Goal: Transaction & Acquisition: Purchase product/service

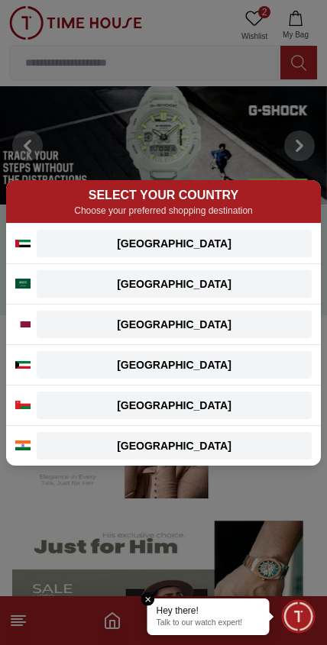
click at [291, 243] on div "[GEOGRAPHIC_DATA]" at bounding box center [174, 243] width 256 height 15
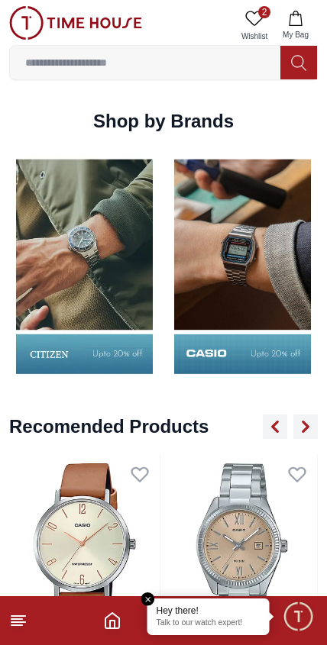
scroll to position [1590, 0]
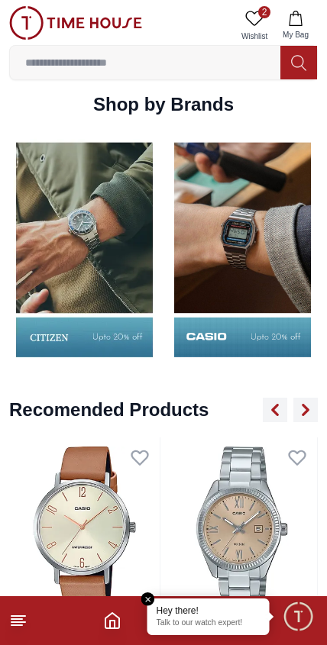
click at [156, 309] on img at bounding box center [84, 249] width 150 height 235
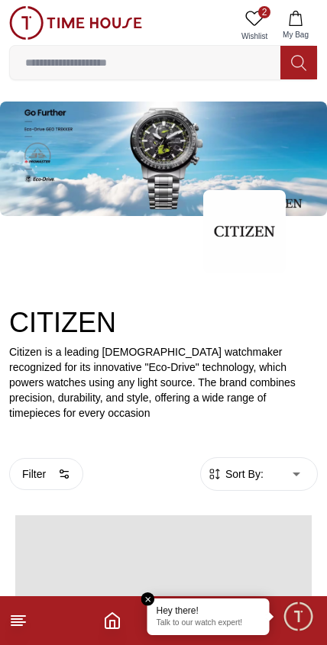
click at [121, 321] on h2 "CITIZEN" at bounding box center [163, 323] width 308 height 31
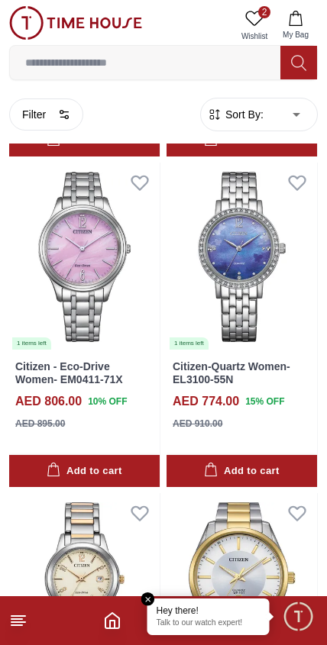
scroll to position [2348, 0]
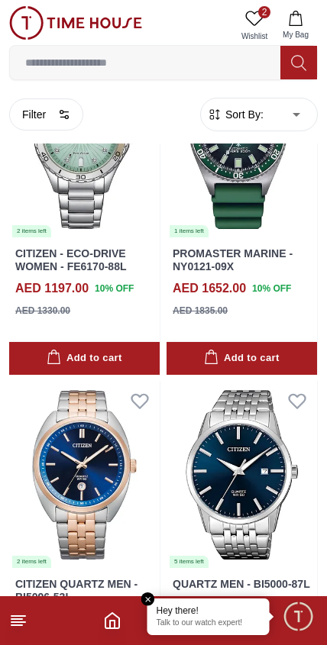
scroll to position [4436, 0]
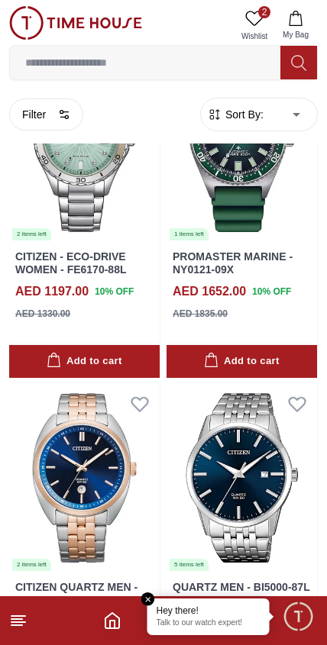
click at [111, 626] on icon "Home" at bounding box center [112, 620] width 18 height 18
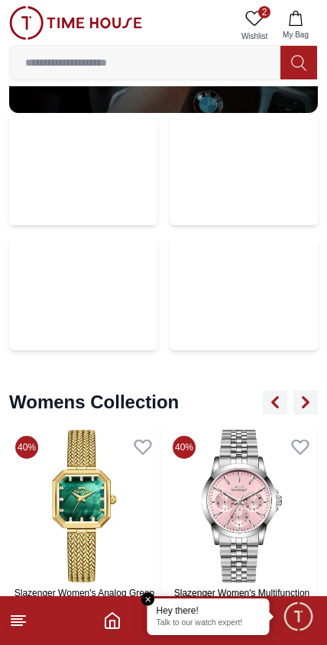
scroll to position [3667, 0]
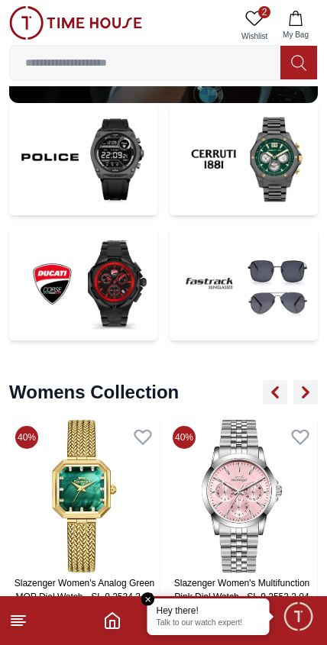
click at [258, 164] on img at bounding box center [243, 159] width 148 height 113
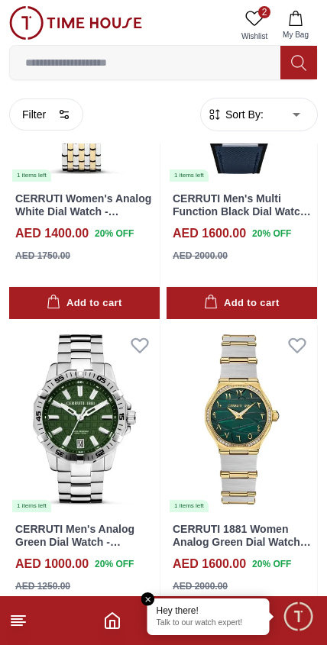
scroll to position [908, 0]
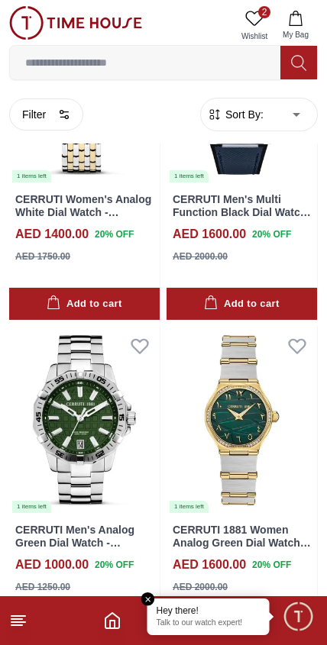
click at [144, 600] on em "Close tooltip" at bounding box center [148, 599] width 14 height 14
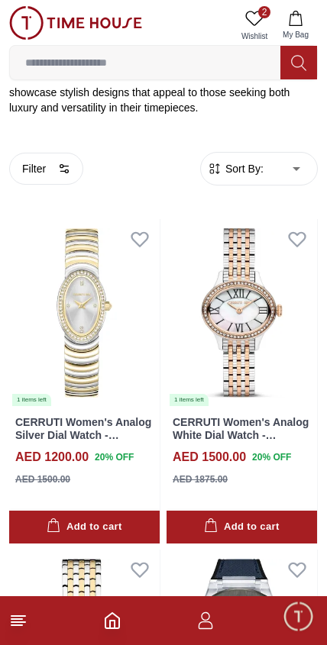
scroll to position [354, 0]
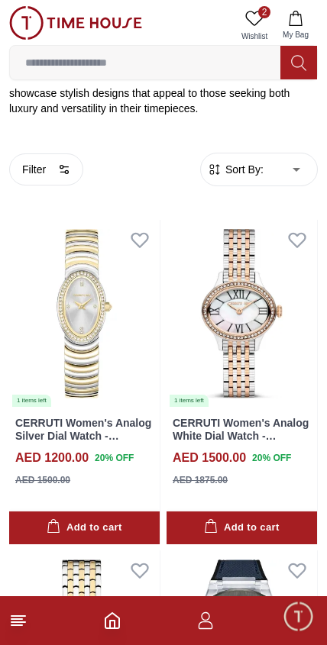
click at [17, 621] on icon at bounding box center [18, 620] width 18 height 18
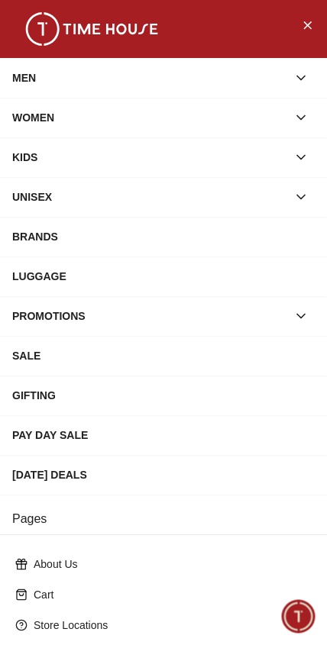
click at [20, 82] on div "MEN" at bounding box center [149, 77] width 275 height 27
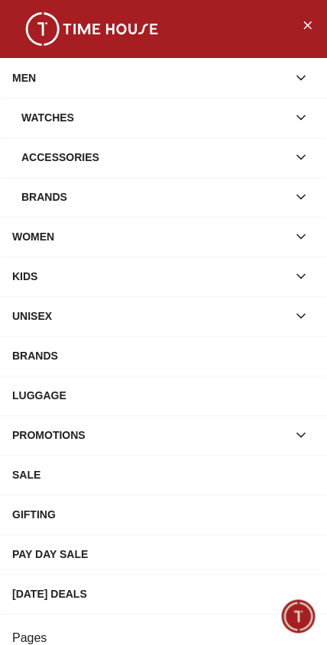
click at [46, 117] on div "Watches" at bounding box center [154, 117] width 266 height 27
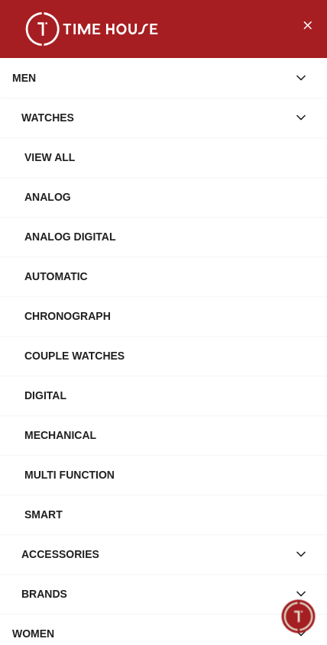
click at [49, 276] on div "Automatic" at bounding box center [169, 276] width 290 height 27
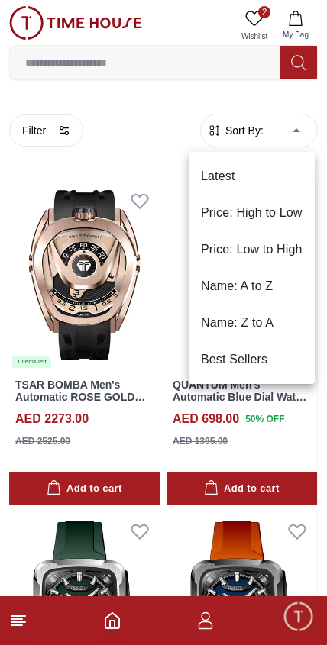
click at [285, 247] on li "Price: Low to High" at bounding box center [252, 249] width 126 height 37
type input "*"
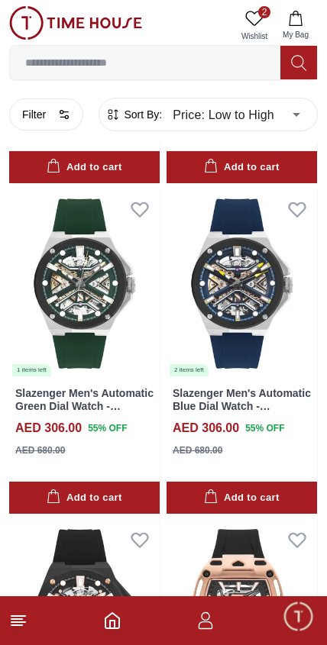
scroll to position [2339, 0]
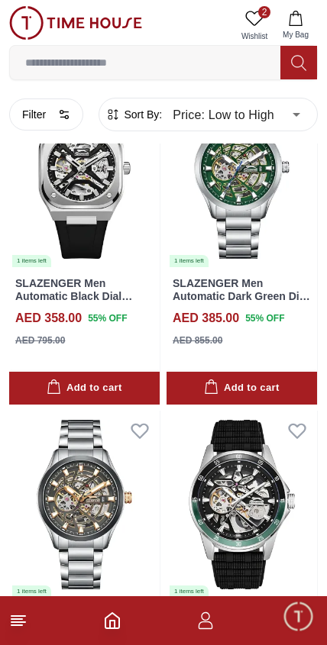
scroll to position [4728, 0]
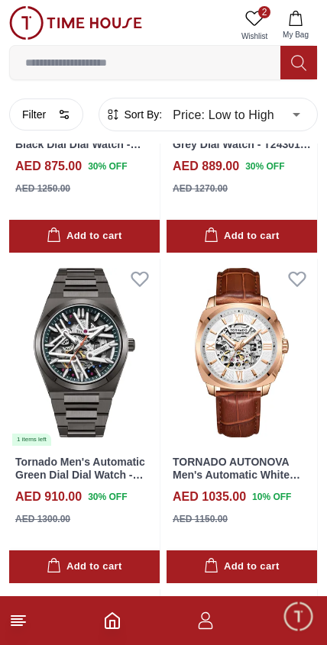
scroll to position [9178, 0]
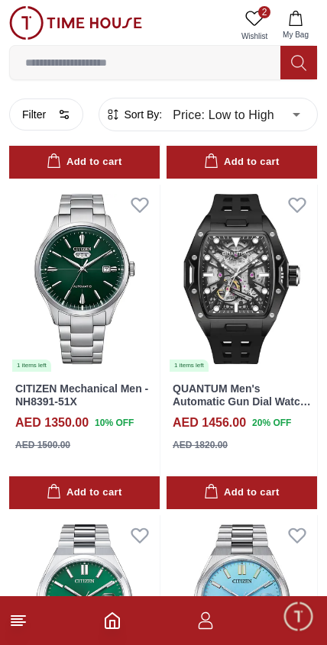
scroll to position [11894, 0]
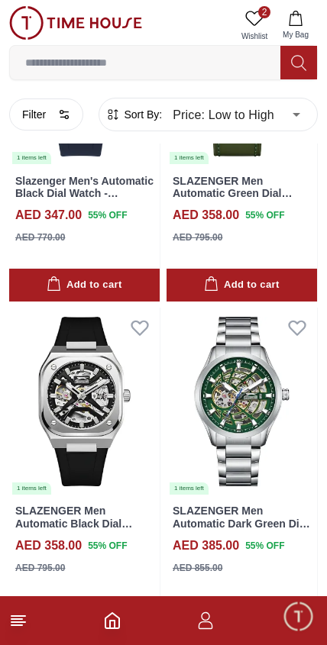
scroll to position [4499, 0]
